Goal: Task Accomplishment & Management: Manage account settings

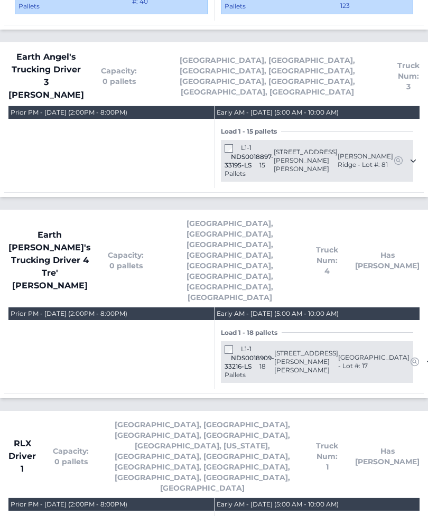
scroll to position [910, 0]
click at [221, 341] on div "L1-1 NDS0018909-33216-LS 18 Pallets 281 Lisa Lane Winston Salem, NC 27265 Fores…" at bounding box center [317, 362] width 192 height 42
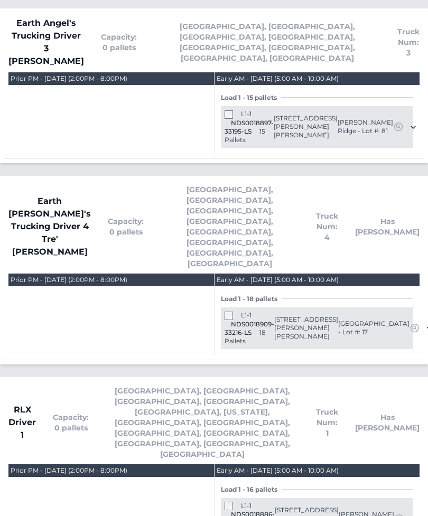
scroll to position [944, 0]
click at [49, 17] on span "Earth Angel's Trucking Driver 3 [PERSON_NAME]" at bounding box center [46, 42] width 76 height 51
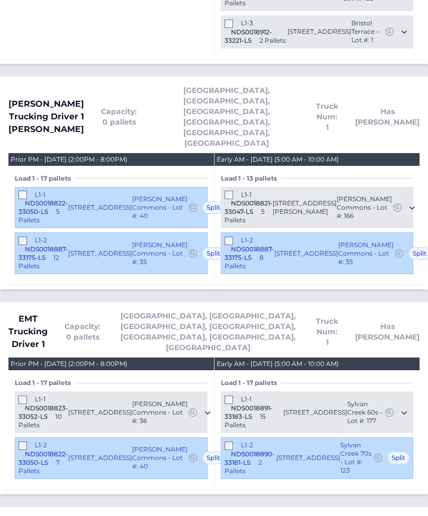
scroll to position [444, 0]
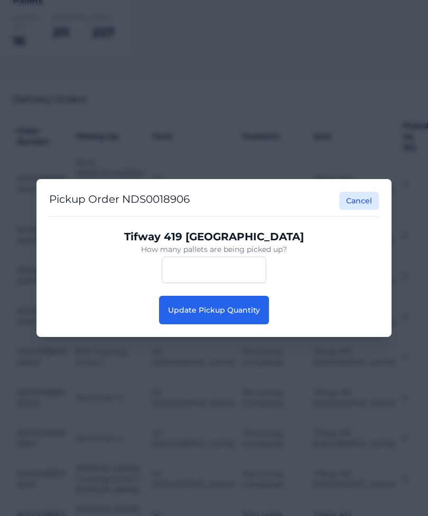
click at [243, 324] on button "Update Pickup Quantity" at bounding box center [214, 310] width 110 height 29
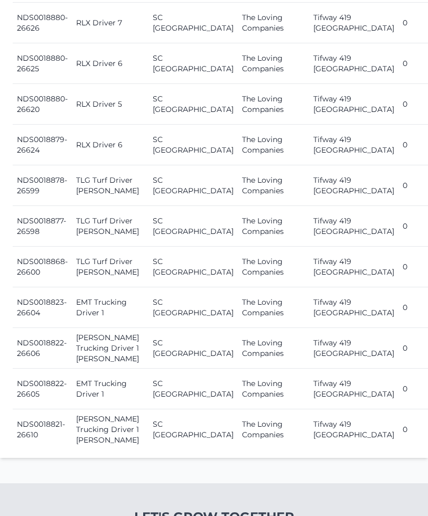
scroll to position [1277, 0]
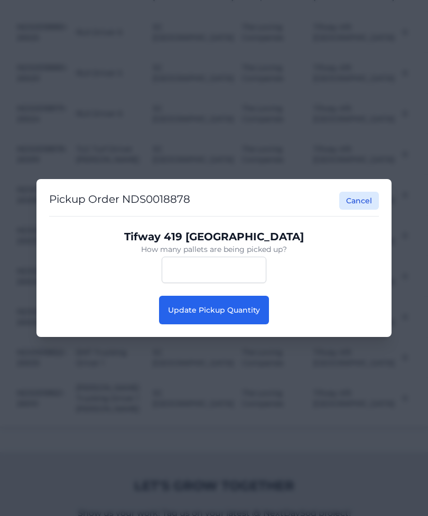
click at [246, 315] on span "Update Pickup Quantity" at bounding box center [214, 310] width 92 height 10
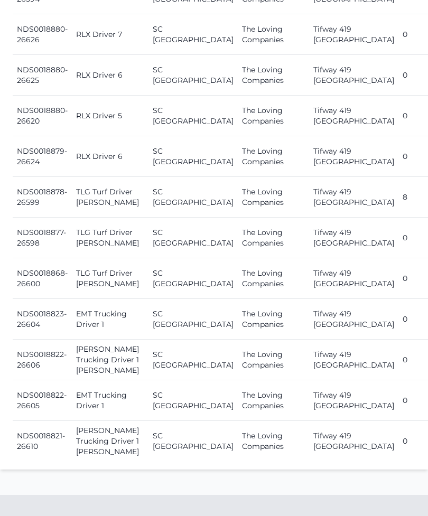
scroll to position [1267, 0]
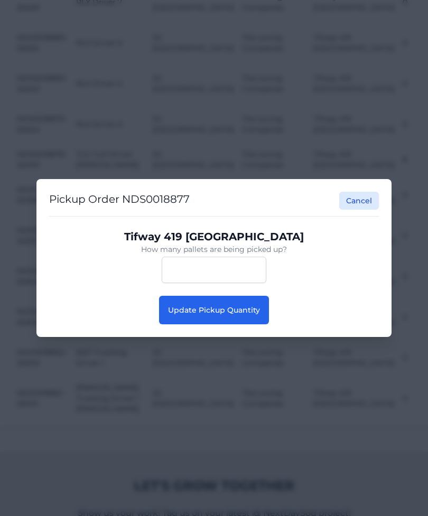
click at [240, 324] on button "Update Pickup Quantity" at bounding box center [214, 310] width 110 height 29
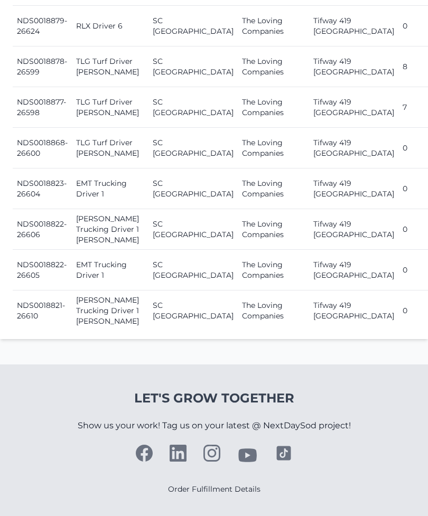
scroll to position [1398, 0]
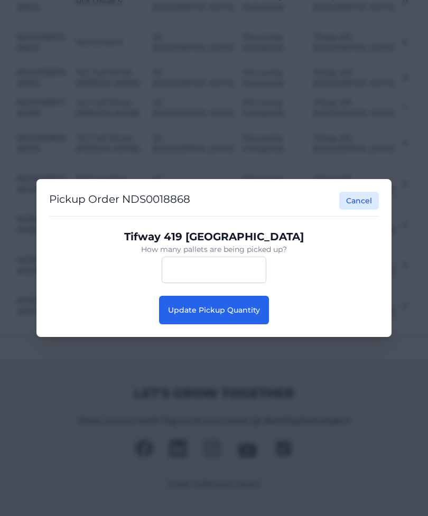
click at [241, 315] on span "Update Pickup Quantity" at bounding box center [214, 310] width 92 height 10
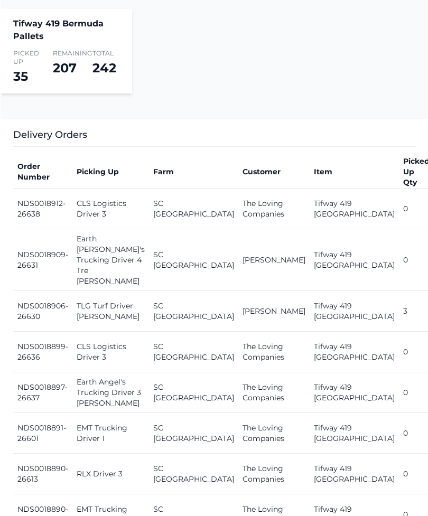
scroll to position [419, 0]
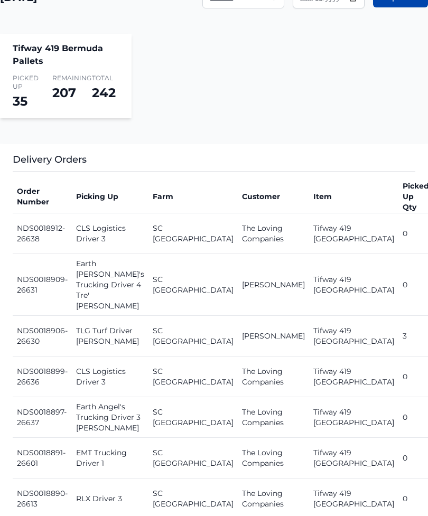
scroll to position [0, 0]
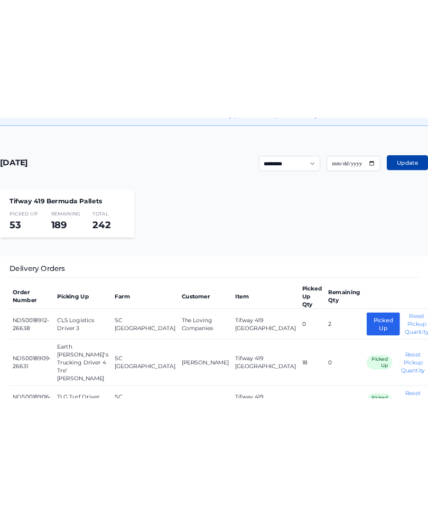
scroll to position [201, 0]
